Goal: Task Accomplishment & Management: Use online tool/utility

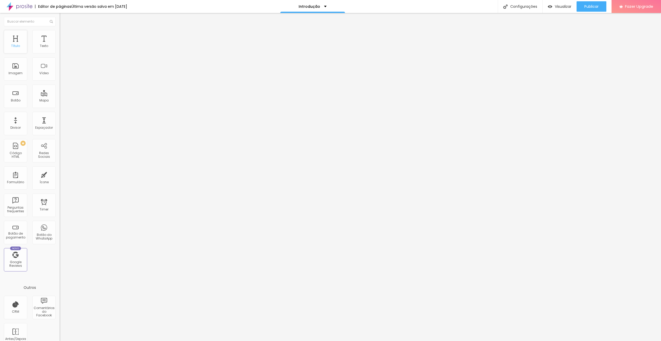
click at [16, 45] on div "Título" at bounding box center [15, 46] width 9 height 4
click at [16, 46] on div "Título" at bounding box center [15, 46] width 9 height 4
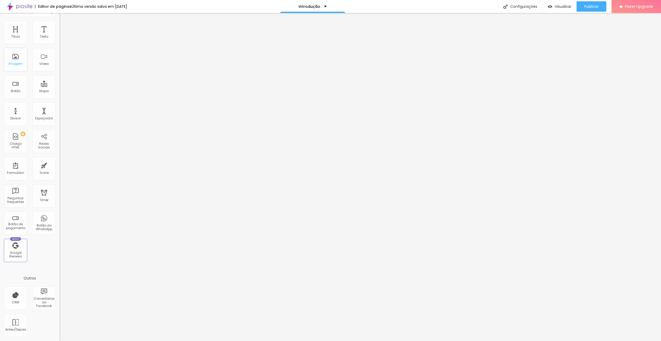
click at [16, 58] on div "Imagem" at bounding box center [15, 59] width 23 height 23
click at [18, 60] on div "Imagem" at bounding box center [15, 59] width 23 height 23
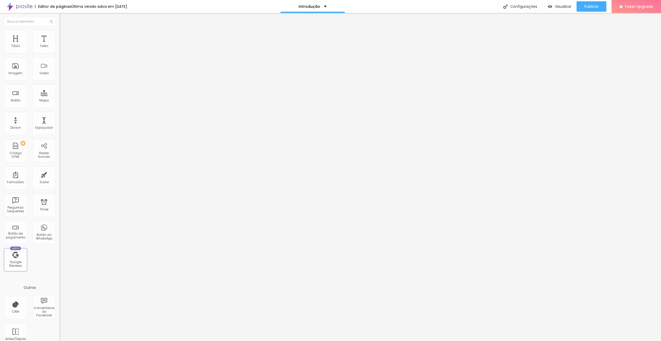
click at [56, 4] on div "Editor de páginas Última versão salva em [DATE]" at bounding box center [63, 6] width 127 height 13
click at [19, 235] on div "Botão de pagamento" at bounding box center [15, 235] width 20 height 8
click at [18, 213] on div "Perguntas frequentes" at bounding box center [15, 204] width 23 height 23
drag, startPoint x: 59, startPoint y: 8, endPoint x: 55, endPoint y: 11, distance: 4.8
click at [59, 8] on div "Editor de páginas" at bounding box center [53, 7] width 37 height 4
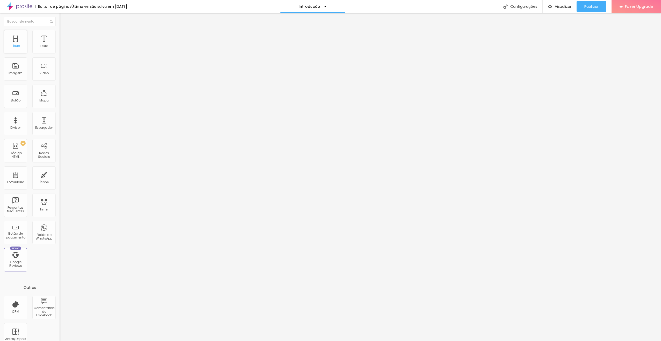
click at [13, 48] on div "Título" at bounding box center [15, 46] width 9 height 4
click at [19, 65] on div "Imagem" at bounding box center [15, 68] width 23 height 23
click at [18, 69] on div "Imagem" at bounding box center [15, 68] width 23 height 23
click at [18, 68] on div "Imagem" at bounding box center [15, 68] width 23 height 23
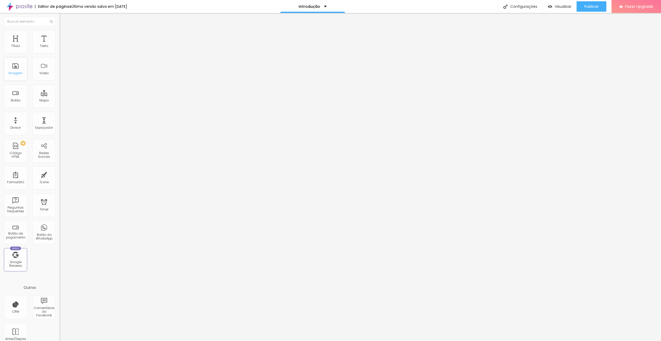
click at [16, 73] on div "Imagem" at bounding box center [16, 73] width 14 height 4
drag, startPoint x: 55, startPoint y: 312, endPoint x: 58, endPoint y: 328, distance: 15.8
click at [58, 328] on div "Título Texto Imagem Vídeo Botão Mapa Divisor Espaçador PREMIUM Código HTML Rede…" at bounding box center [30, 177] width 60 height 328
click at [23, 263] on div "Google Reviews" at bounding box center [15, 264] width 20 height 8
click at [21, 262] on div "Google Reviews" at bounding box center [15, 264] width 20 height 8
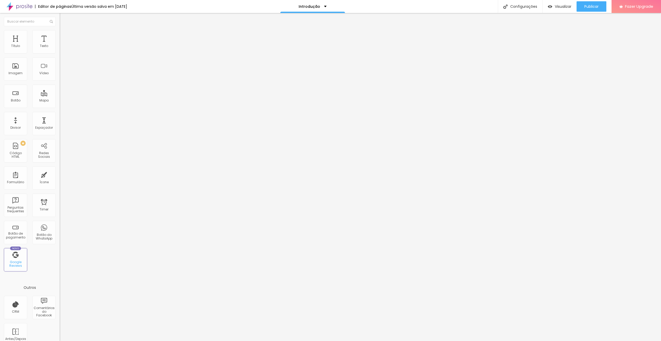
click at [21, 262] on div "Google Reviews" at bounding box center [15, 264] width 20 height 8
click at [15, 155] on div "Código HTML" at bounding box center [15, 155] width 20 height 8
click at [18, 100] on div "Botão" at bounding box center [16, 100] width 10 height 4
click at [18, 72] on div "Imagem" at bounding box center [16, 73] width 14 height 4
click at [18, 71] on div "Imagem" at bounding box center [16, 73] width 14 height 4
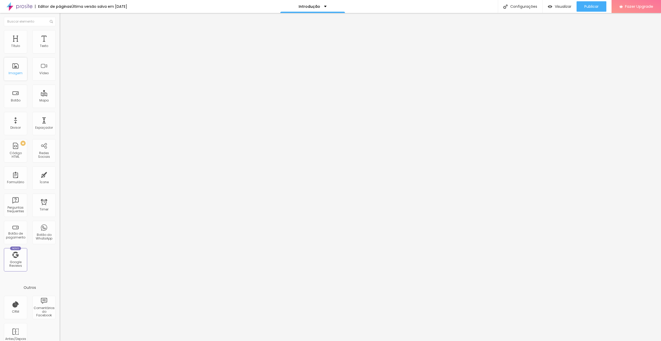
click at [18, 71] on div "Imagem" at bounding box center [16, 73] width 14 height 4
click at [16, 71] on div "Imagem" at bounding box center [16, 73] width 14 height 4
click at [327, 6] on div "Introdução" at bounding box center [313, 7] width 28 height 4
